Goal: Transaction & Acquisition: Book appointment/travel/reservation

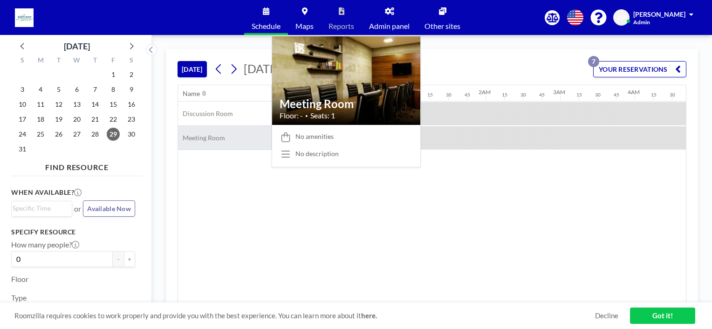
scroll to position [0, 481]
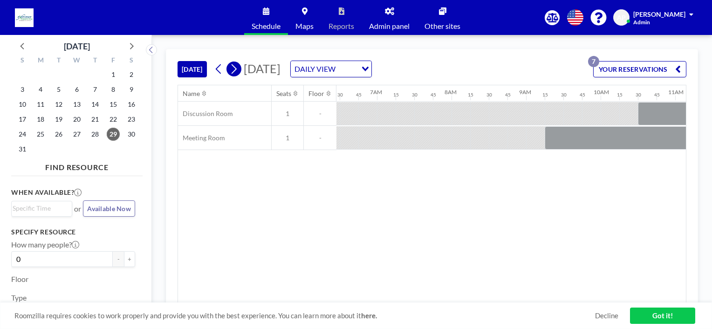
click at [236, 69] on icon at bounding box center [234, 69] width 5 height 10
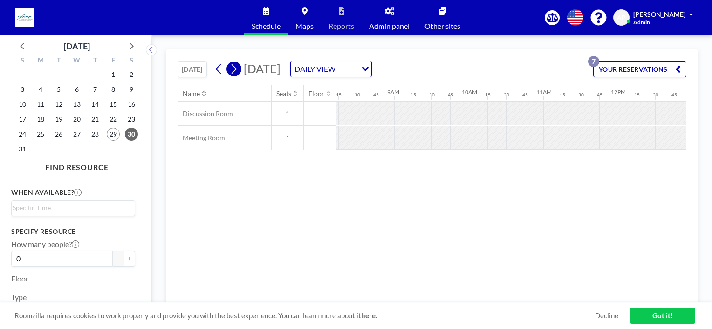
scroll to position [0, 615]
click at [236, 69] on icon at bounding box center [234, 69] width 5 height 10
click at [233, 70] on icon at bounding box center [233, 69] width 9 height 14
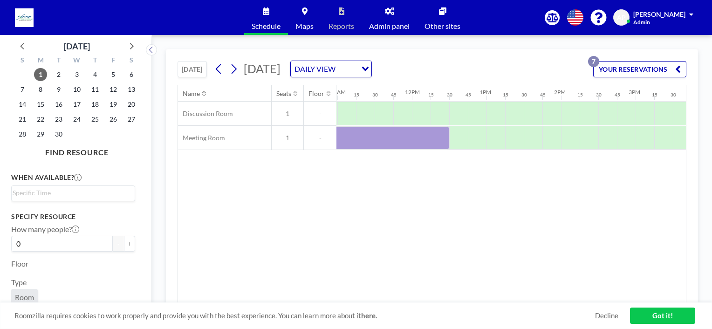
scroll to position [0, 835]
click at [558, 147] on div at bounding box center [554, 137] width 19 height 23
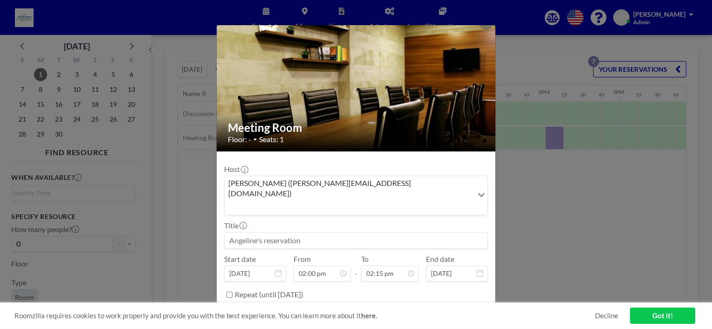
scroll to position [18, 0]
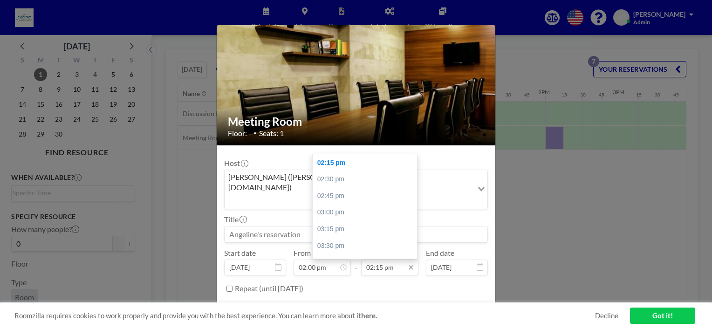
click at [398, 259] on input "02:15 pm" at bounding box center [389, 267] width 57 height 16
click at [337, 224] on div "04:00 pm" at bounding box center [367, 232] width 109 height 17
type input "04:00 pm"
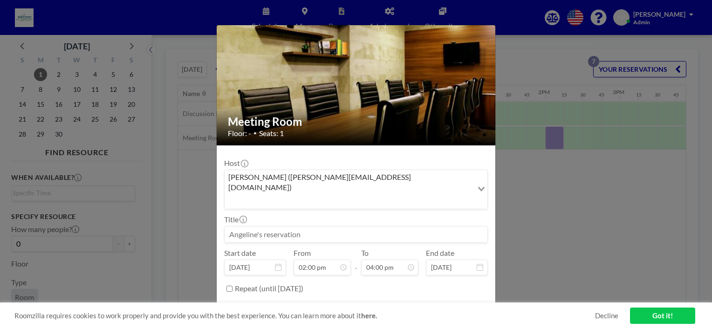
scroll to position [929, 0]
click at [280, 226] on input at bounding box center [356, 234] width 263 height 16
type input "[PERSON_NAME] - Interview - Ops"
click at [448, 304] on button "BOOK NOW" at bounding box center [464, 312] width 47 height 16
